Goal: Task Accomplishment & Management: Manage account settings

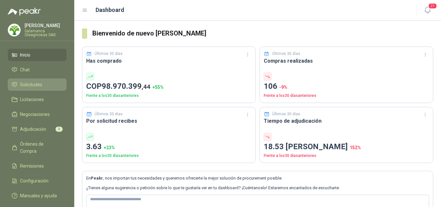
click at [30, 85] on span "Solicitudes" at bounding box center [31, 84] width 22 height 7
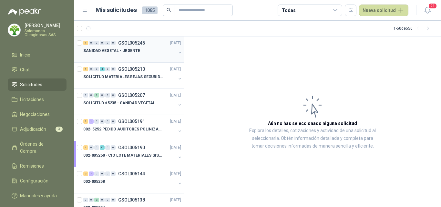
click at [123, 58] on div at bounding box center [129, 57] width 93 height 5
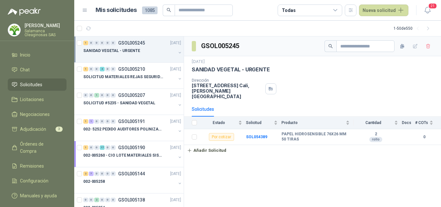
click at [52, 31] on p "Salamanca Oleaginosas SAS" at bounding box center [46, 33] width 42 height 8
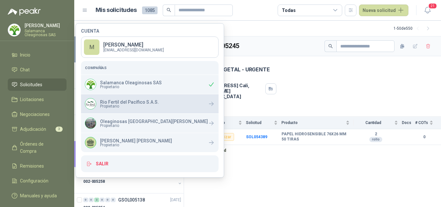
click at [114, 107] on span "Propietario" at bounding box center [129, 106] width 59 height 4
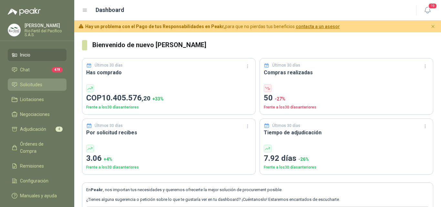
click at [45, 84] on li "Solicitudes" at bounding box center [37, 84] width 51 height 7
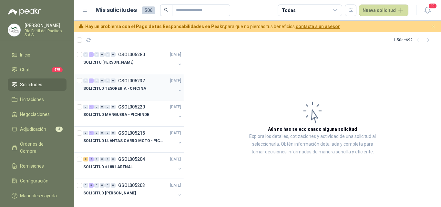
click at [90, 89] on p "SOLICITUD TESORERIA - OFICINA" at bounding box center [114, 89] width 63 height 6
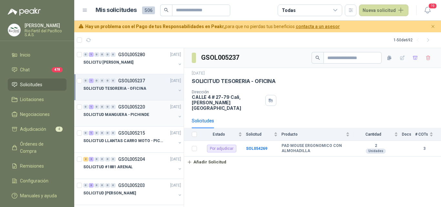
click at [97, 123] on div at bounding box center [129, 121] width 93 height 5
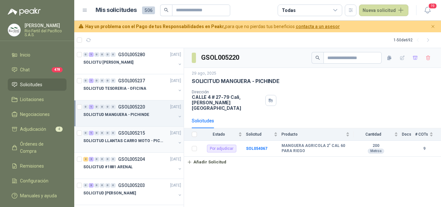
click at [102, 142] on p "SOLICITUD LLANTAS CARRO MOTO - PICHINDE" at bounding box center [123, 141] width 80 height 6
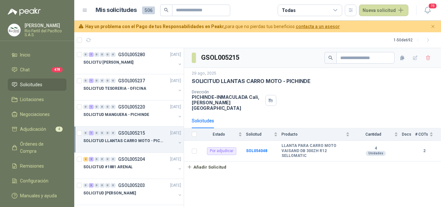
scroll to position [32, 0]
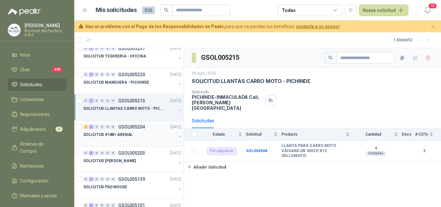
click at [103, 137] on p "SOLICITUD #1881 ARENAL" at bounding box center [107, 135] width 49 height 6
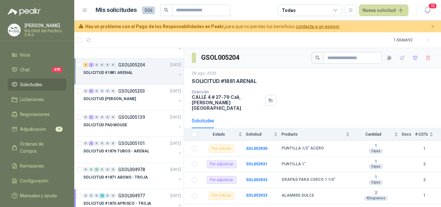
scroll to position [97, 0]
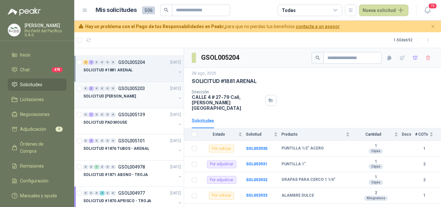
click at [111, 99] on p "SOLICITUD [PERSON_NAME]" at bounding box center [109, 96] width 53 height 6
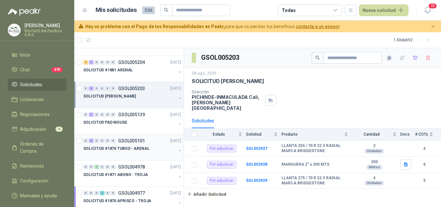
click at [120, 149] on p "SOLICITUD #1876 TUBOS - ARENAL" at bounding box center [116, 149] width 66 height 6
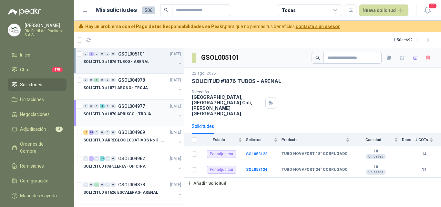
scroll to position [194, 0]
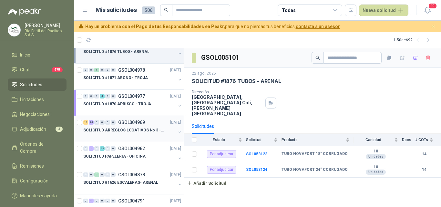
click at [124, 138] on div at bounding box center [129, 136] width 93 height 5
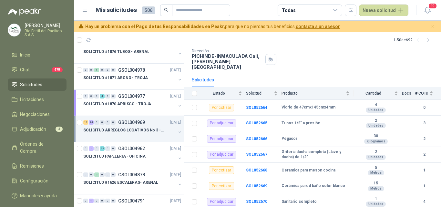
scroll to position [32, 0]
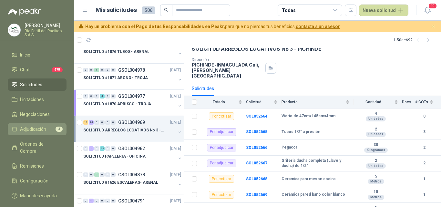
click at [30, 129] on span "Adjudicación" at bounding box center [33, 129] width 26 height 7
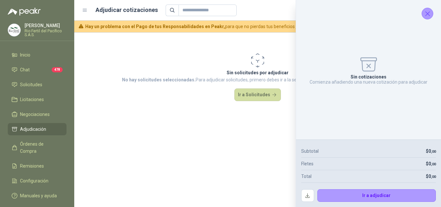
click at [428, 14] on icon "Cerrar" at bounding box center [428, 14] width 4 height 4
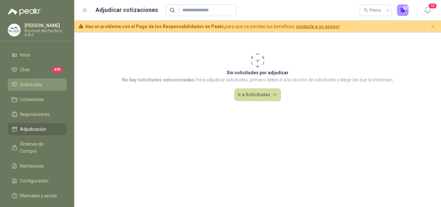
click at [41, 88] on link "Solicitudes" at bounding box center [37, 85] width 59 height 12
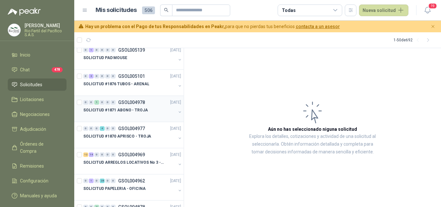
scroll to position [194, 0]
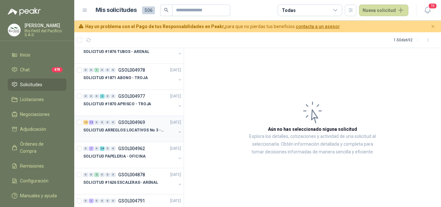
click at [150, 133] on p "SOLICITUD ARREGLOS LOCATIVOS No 3 - PICHINDE" at bounding box center [123, 130] width 80 height 6
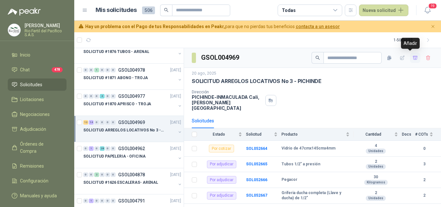
click at [413, 57] on icon "button" at bounding box center [415, 58] width 5 height 4
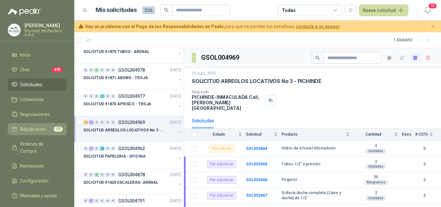
click at [40, 130] on span "Adjudicación" at bounding box center [33, 129] width 26 height 7
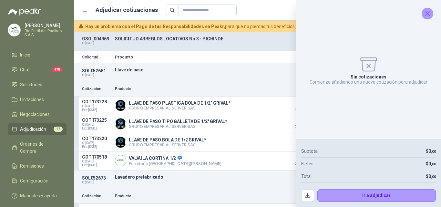
click at [424, 15] on icon "Cerrar" at bounding box center [428, 14] width 8 height 8
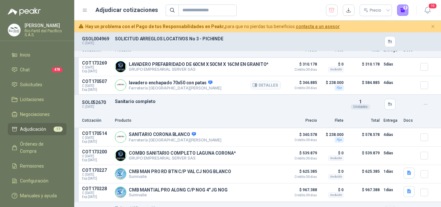
scroll to position [162, 0]
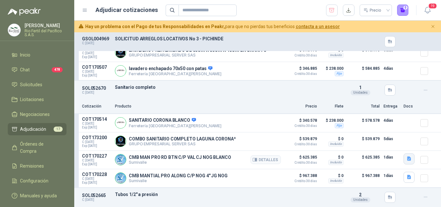
click at [408, 160] on icon "button" at bounding box center [410, 159] width 4 height 4
click at [388, 146] on button "image.png" at bounding box center [391, 146] width 28 height 7
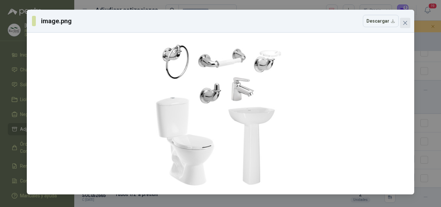
click at [406, 23] on icon "close" at bounding box center [405, 22] width 5 height 5
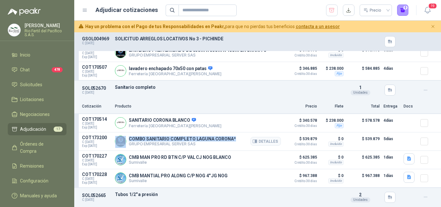
drag, startPoint x: 233, startPoint y: 138, endPoint x: 125, endPoint y: 140, distance: 107.3
click at [125, 140] on div "COMBO SANITARIO COMPLETO LAGUNA CORONA* GRUPO EMPRESARIAL SERVER SAS Detalles" at bounding box center [198, 141] width 166 height 13
copy div "COMBO SANITARIO COMPLETO LAGUNA CORONA*"
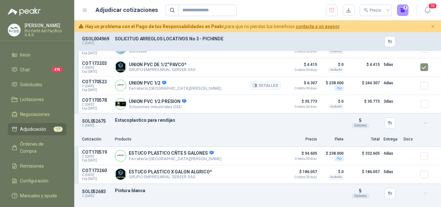
scroll to position [840, 0]
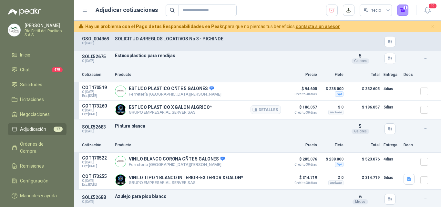
click at [421, 107] on div at bounding box center [427, 109] width 13 height 13
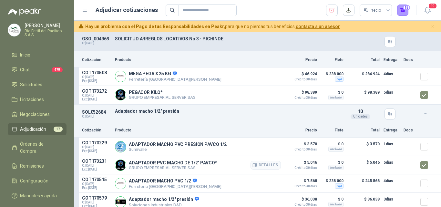
scroll to position [1236, 0]
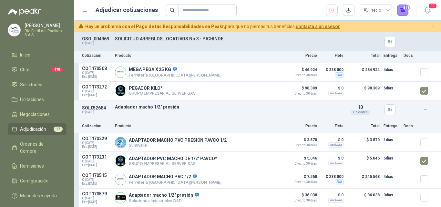
click at [407, 14] on button "15" at bounding box center [404, 11] width 12 height 12
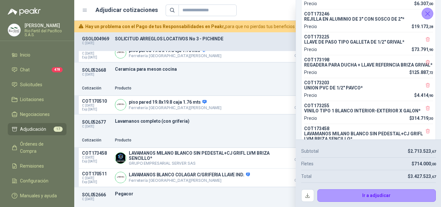
scroll to position [1074, 0]
click at [428, 16] on icon "Cerrar" at bounding box center [428, 14] width 8 height 8
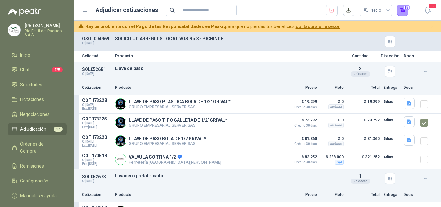
scroll to position [0, 0]
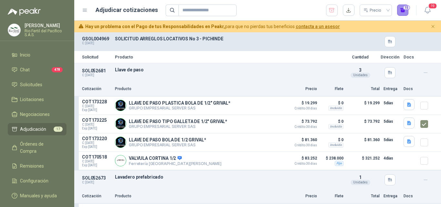
click at [405, 13] on button "15" at bounding box center [404, 11] width 12 height 12
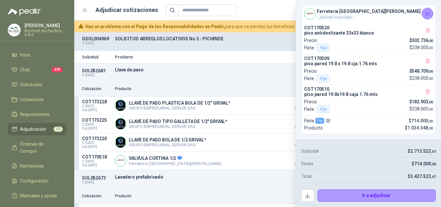
scroll to position [337, 0]
click at [308, 195] on button "button" at bounding box center [308, 195] width 13 height 13
click at [272, 49] on div "GSOL004969 C: [DATE] SOLICITUD ARREGLOS LOCATIVOS No 3 - PICHINDE" at bounding box center [257, 41] width 367 height 19
click at [428, 15] on icon "Cerrar" at bounding box center [428, 14] width 8 height 8
